Goal: Transaction & Acquisition: Purchase product/service

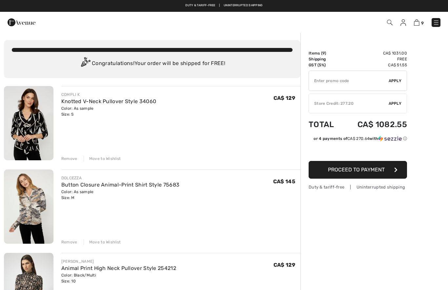
click at [71, 157] on div "Remove" at bounding box center [69, 158] width 16 height 6
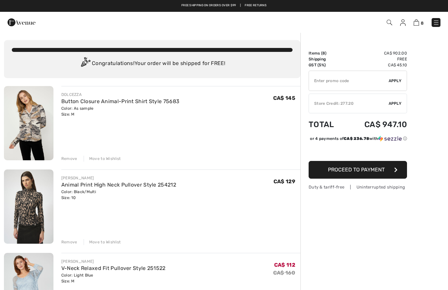
click at [73, 159] on div "Remove" at bounding box center [69, 158] width 16 height 6
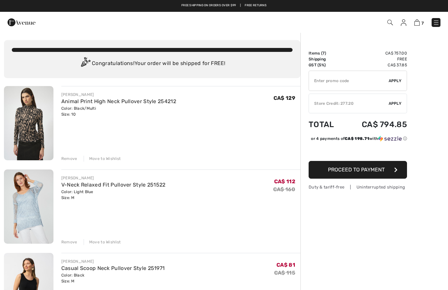
click at [77, 242] on div "Remove Move to Wishlist" at bounding box center [180, 240] width 239 height 7
click at [73, 242] on div "Remove" at bounding box center [69, 242] width 16 height 6
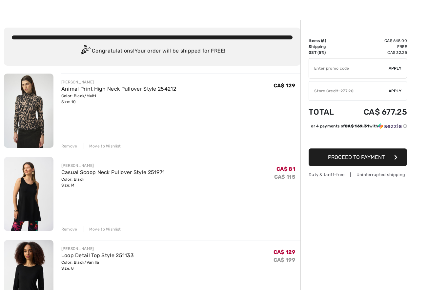
scroll to position [12, 0]
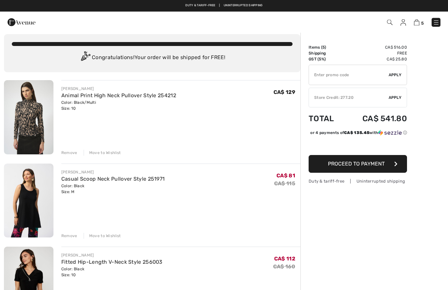
scroll to position [0, 0]
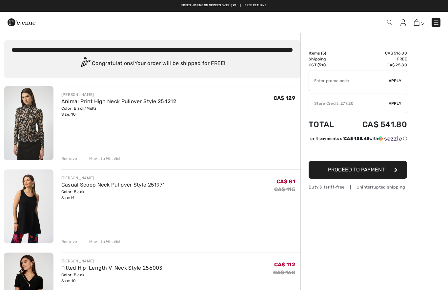
click at [397, 105] on span "Apply" at bounding box center [395, 103] width 13 height 6
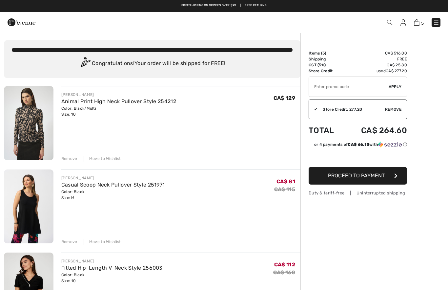
click at [388, 177] on button "Proceed to Payment" at bounding box center [358, 176] width 98 height 18
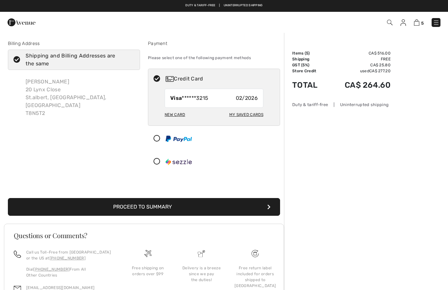
click at [256, 116] on div "My Saved Cards" at bounding box center [246, 114] width 34 height 11
radio input "true"
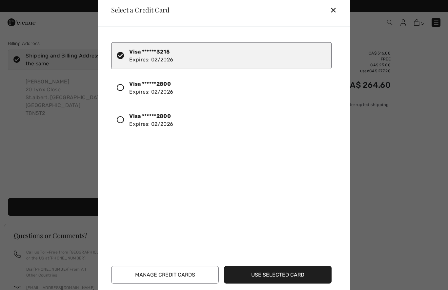
click at [128, 123] on div at bounding box center [123, 119] width 12 height 11
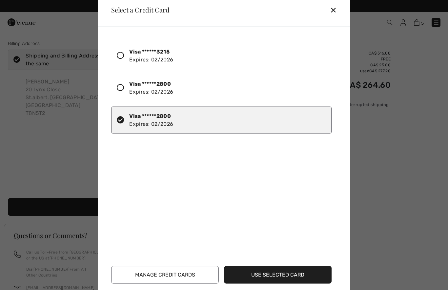
click at [322, 274] on button "Use Selected Card" at bounding box center [278, 274] width 108 height 18
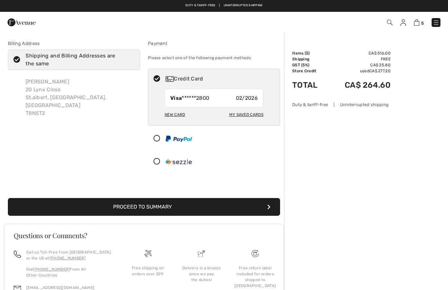
click at [253, 205] on button "Proceed to Summary" at bounding box center [144, 207] width 272 height 18
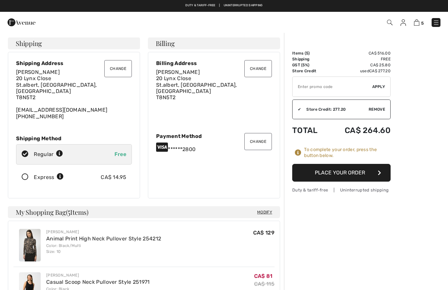
click at [369, 172] on button "Place Your Order" at bounding box center [341, 173] width 98 height 18
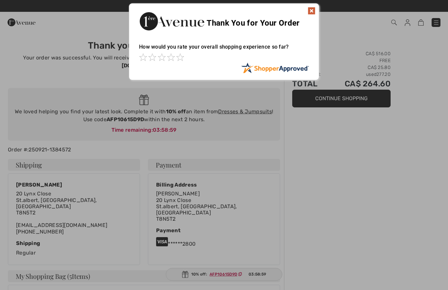
click at [424, 175] on div at bounding box center [224, 145] width 448 height 290
click at [398, 131] on div at bounding box center [224, 145] width 448 height 290
click at [312, 11] on img at bounding box center [312, 11] width 8 height 8
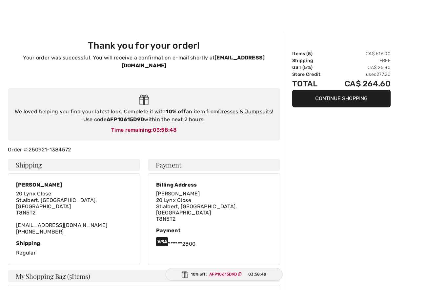
click at [253, 108] on link "Dresses & Jumpsuits" at bounding box center [245, 111] width 54 height 6
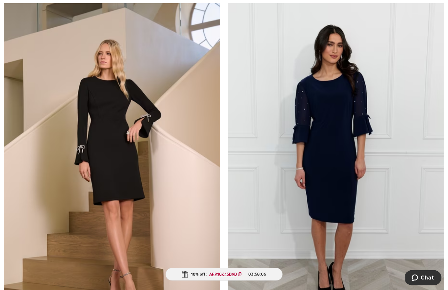
scroll to position [1489, 0]
click at [109, 154] on img at bounding box center [112, 159] width 216 height 324
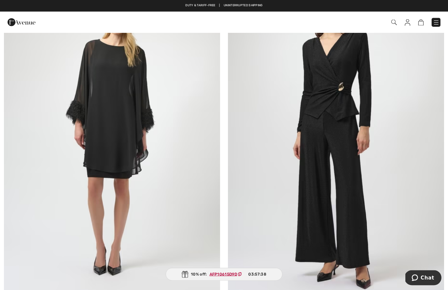
scroll to position [2981, 0]
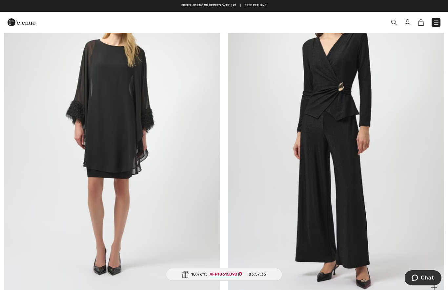
click at [342, 179] on img at bounding box center [336, 135] width 216 height 324
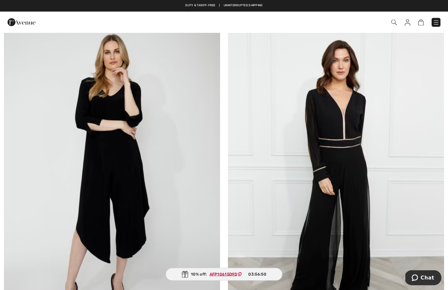
scroll to position [4403, 0]
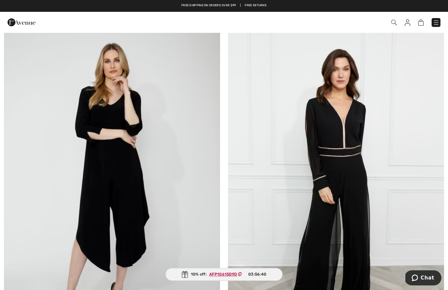
click at [115, 189] on img at bounding box center [112, 182] width 216 height 324
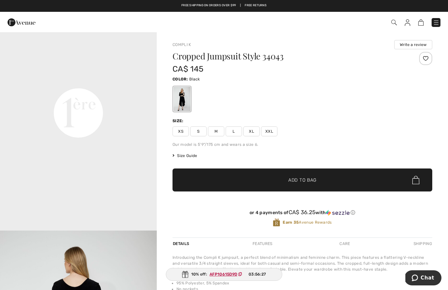
scroll to position [508, 0]
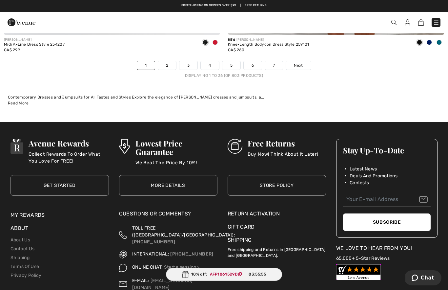
scroll to position [6461, 0]
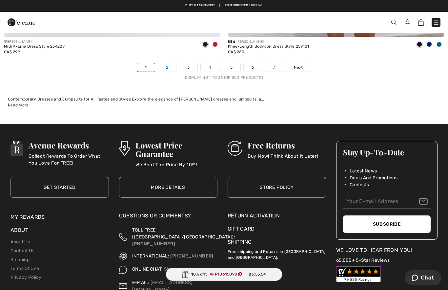
click at [166, 63] on link "2" at bounding box center [167, 67] width 18 height 9
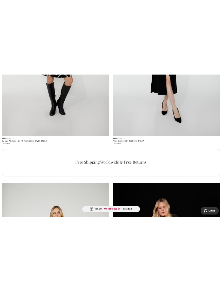
scroll to position [1066, 0]
